Goal: Use online tool/utility: Utilize a website feature to perform a specific function

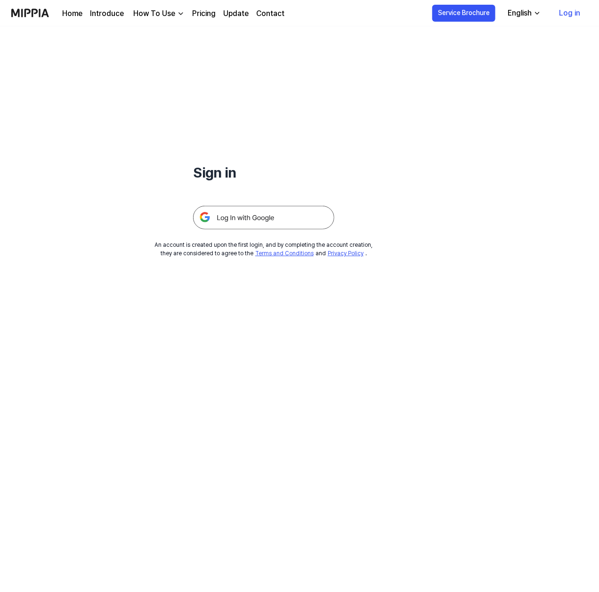
click at [286, 216] on img at bounding box center [263, 218] width 141 height 24
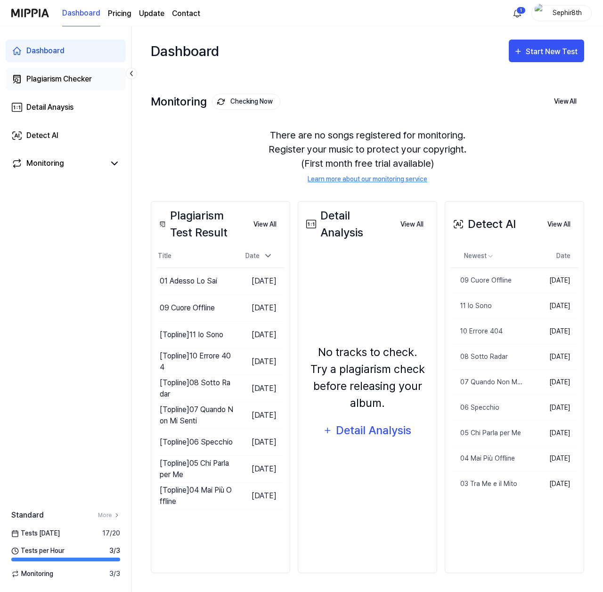
click at [64, 82] on div "Plagiarism Checker" at bounding box center [58, 78] width 65 height 11
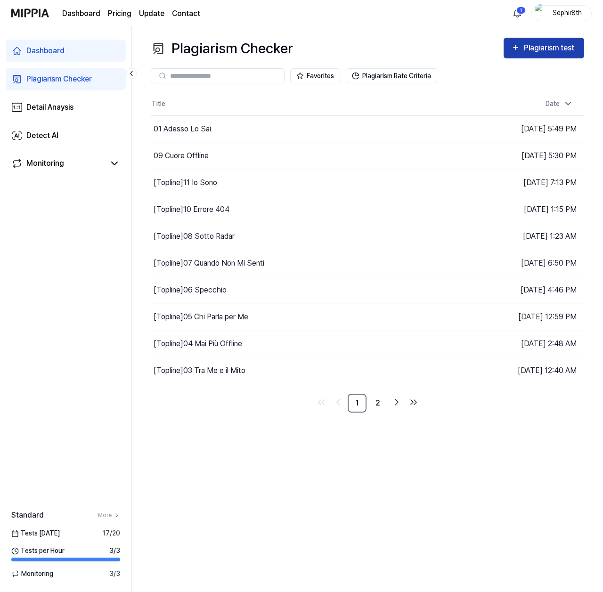
click at [538, 53] on div "Plagiarism test" at bounding box center [550, 48] width 53 height 12
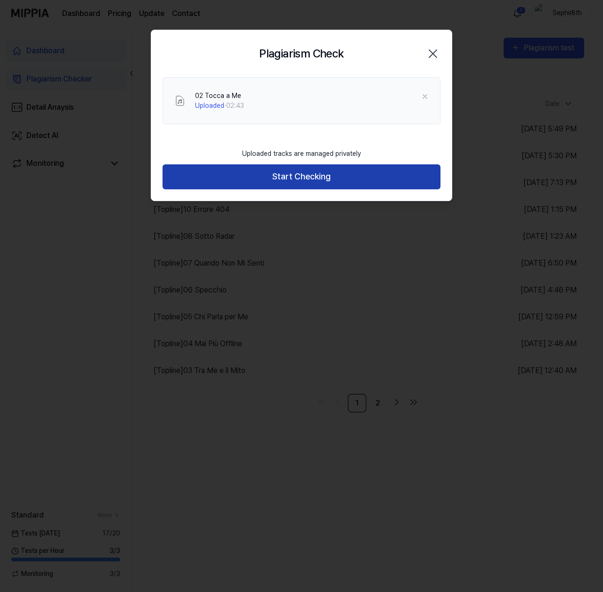
click at [321, 180] on button "Start Checking" at bounding box center [302, 176] width 278 height 25
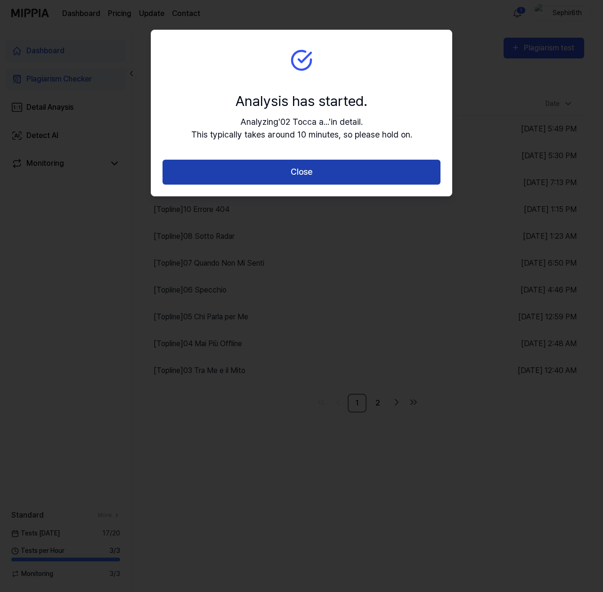
click at [330, 177] on button "Close" at bounding box center [302, 172] width 278 height 25
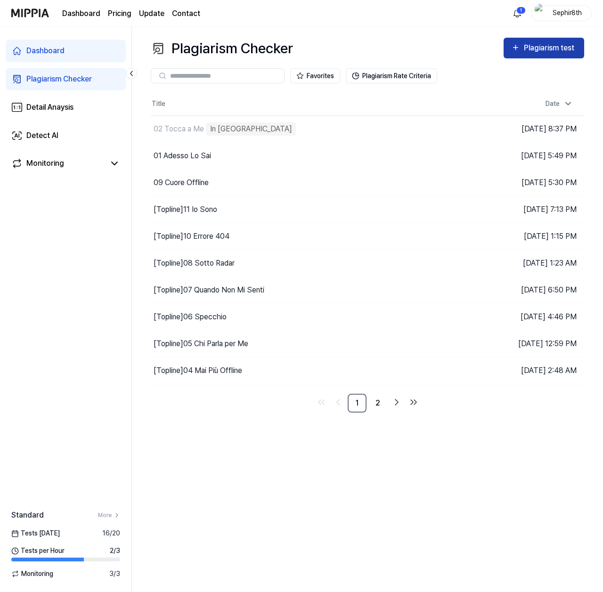
click at [543, 51] on div "Plagiarism test" at bounding box center [550, 48] width 53 height 12
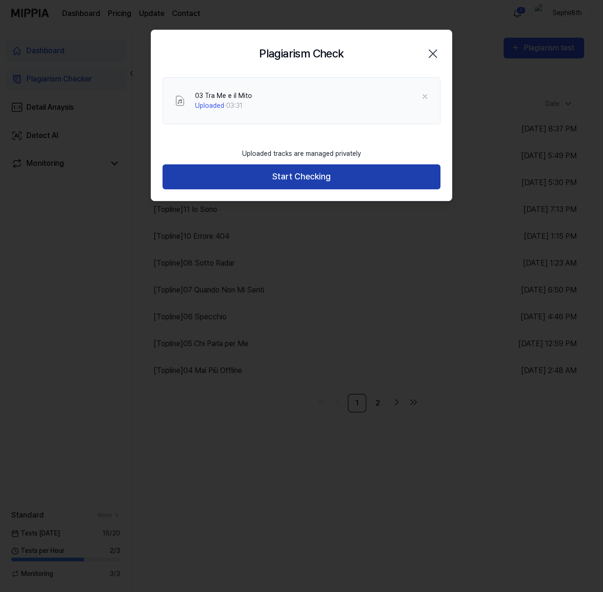
click at [322, 179] on button "Start Checking" at bounding box center [302, 176] width 278 height 25
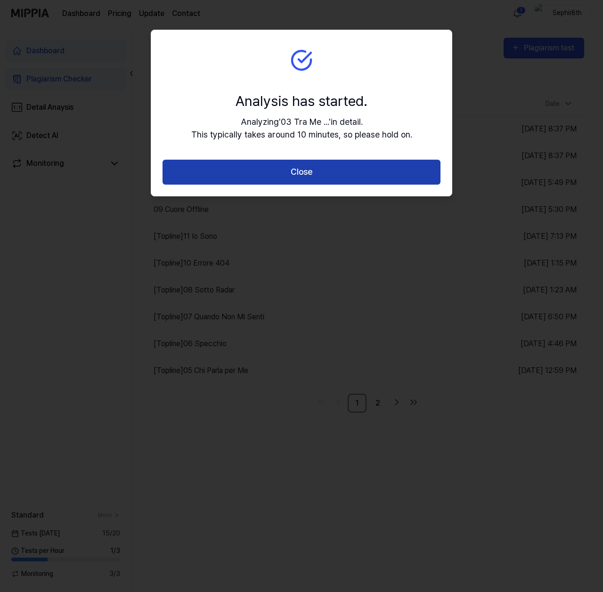
click at [312, 173] on button "Close" at bounding box center [302, 172] width 278 height 25
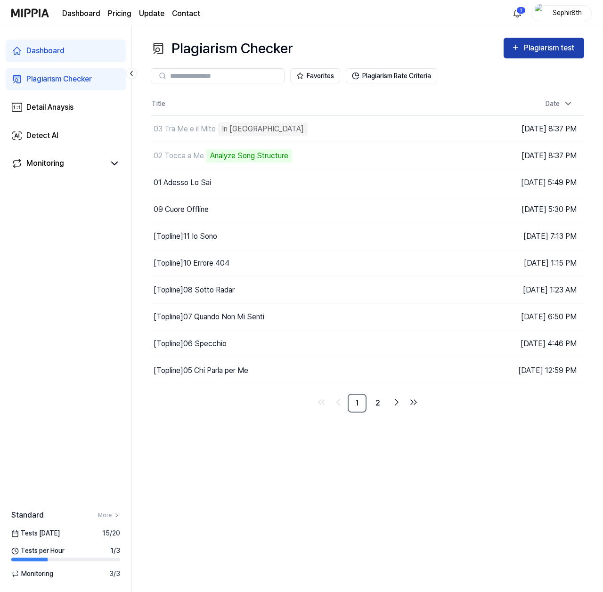
click at [531, 54] on div "Plagiarism test" at bounding box center [550, 48] width 53 height 12
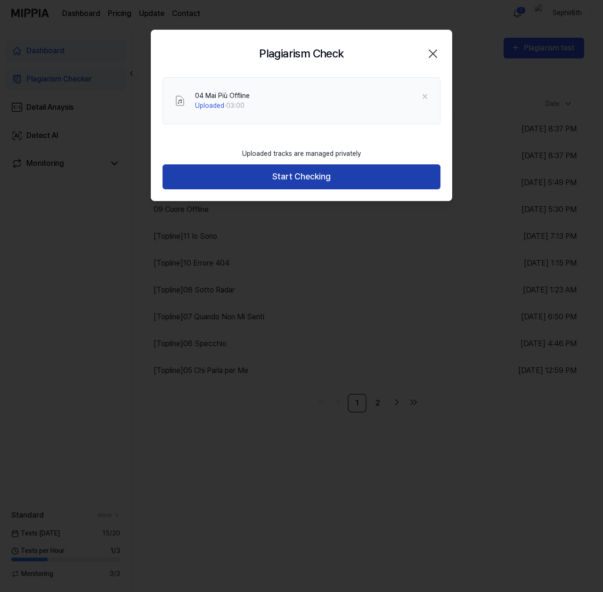
click at [315, 179] on button "Start Checking" at bounding box center [302, 176] width 278 height 25
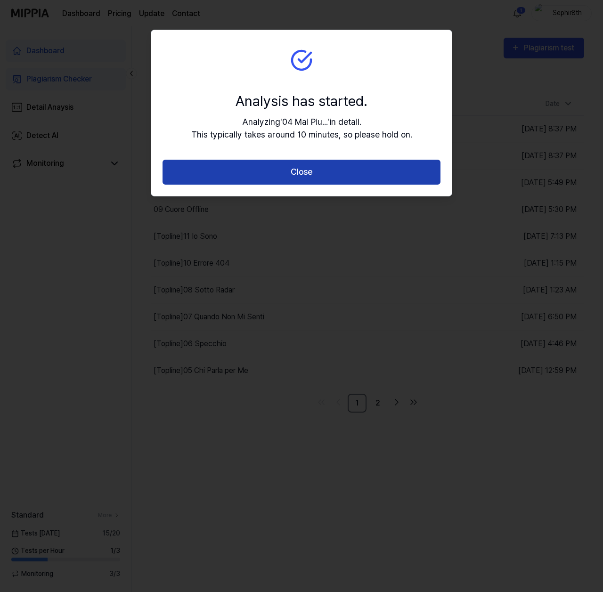
click at [338, 172] on button "Close" at bounding box center [302, 172] width 278 height 25
